Goal: Task Accomplishment & Management: Use online tool/utility

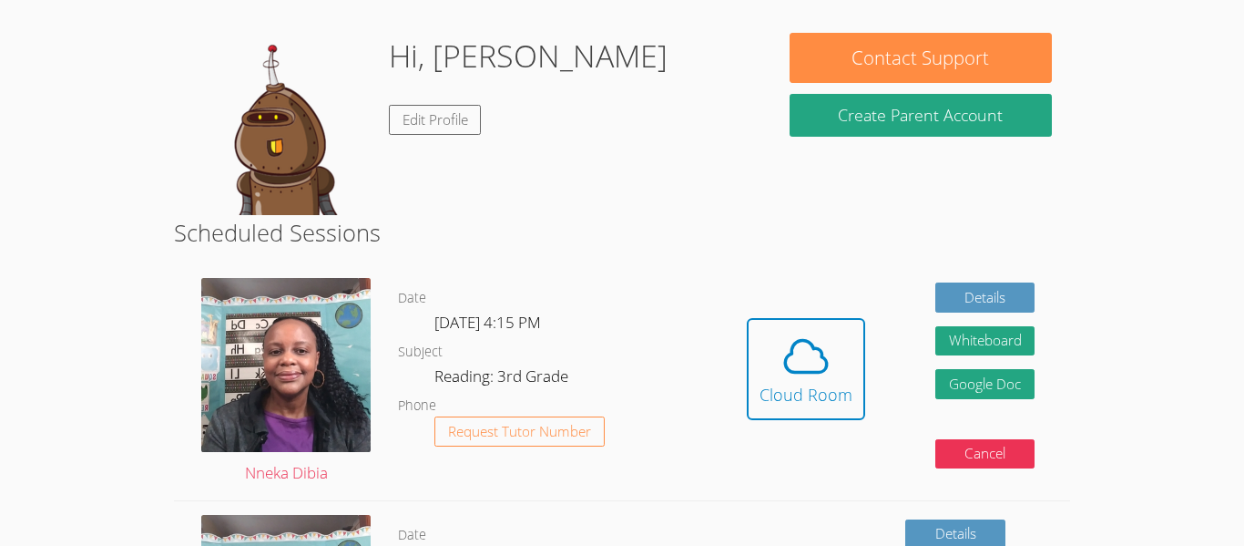
scroll to position [219, 0]
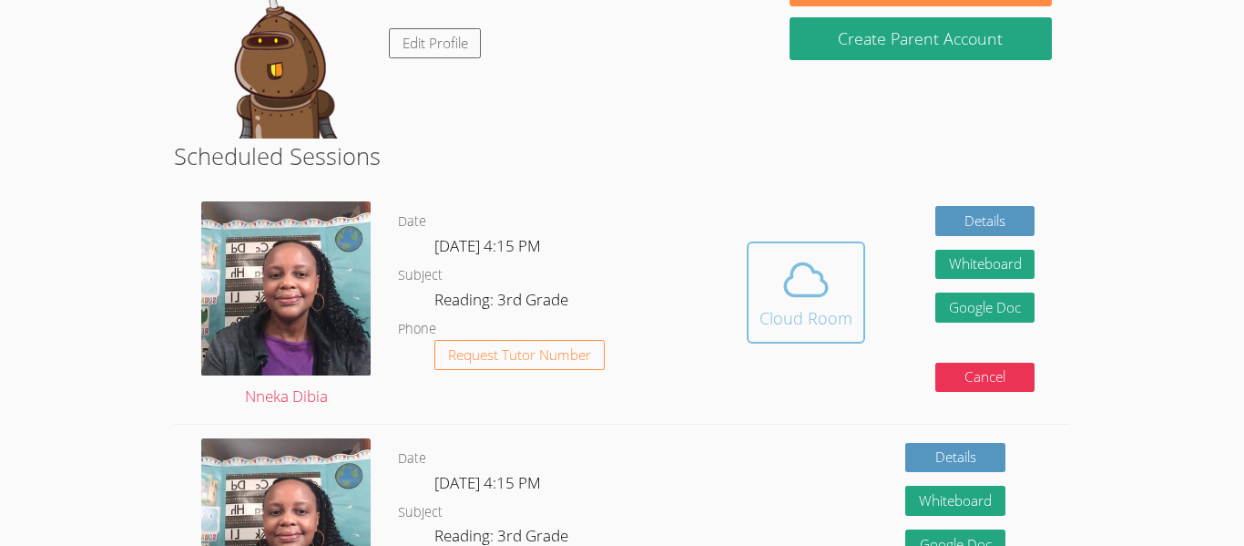
click at [832, 289] on span at bounding box center [806, 279] width 93 height 51
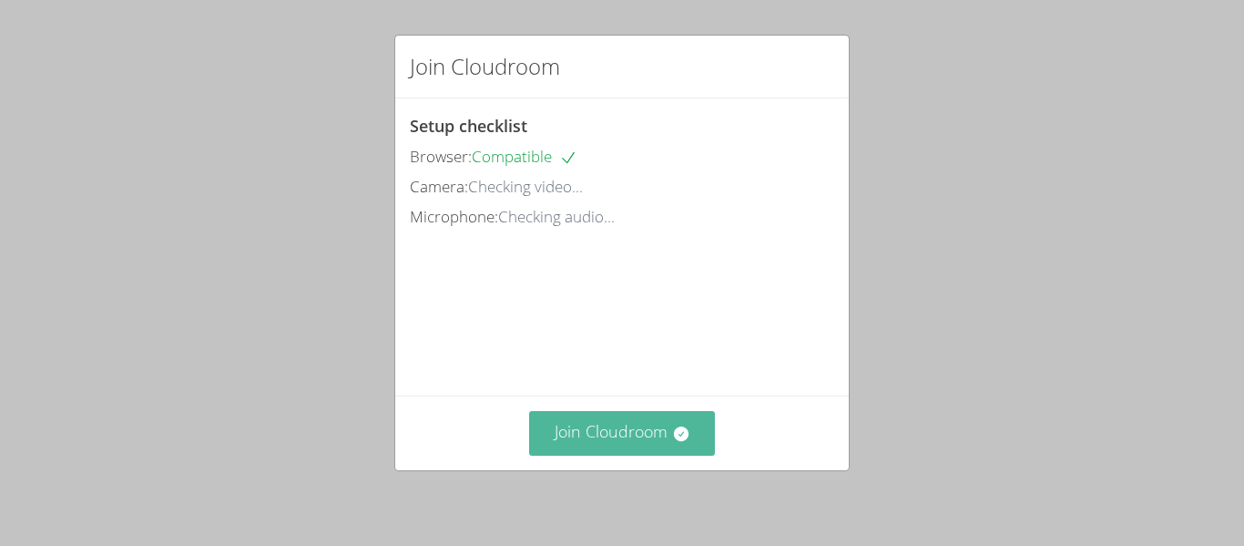
click at [618, 427] on button "Join Cloudroom" at bounding box center [622, 433] width 187 height 45
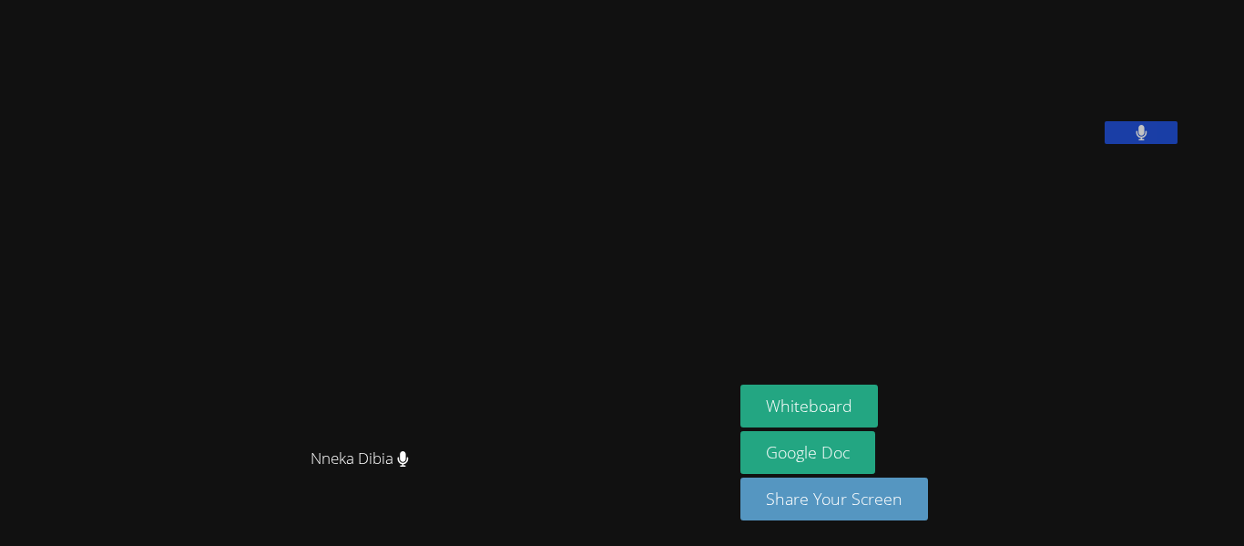
click at [504, 427] on video at bounding box center [366, 237] width 273 height 404
click at [878, 401] on button "Whiteboard" at bounding box center [809, 405] width 138 height 43
